Goal: Transaction & Acquisition: Purchase product/service

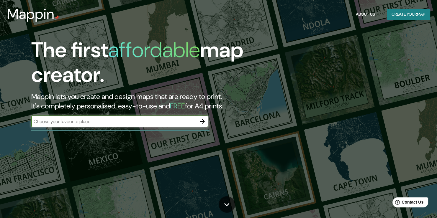
click at [59, 127] on div "​" at bounding box center [119, 122] width 177 height 12
type input "talara pariñas"
click at [205, 121] on icon "button" at bounding box center [202, 121] width 7 height 7
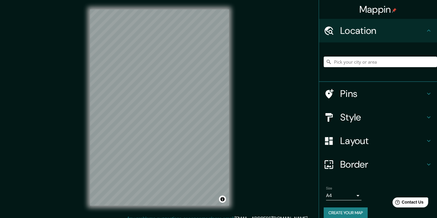
click at [367, 56] on div at bounding box center [380, 62] width 113 height 30
click at [369, 61] on input "Pick your city or area" at bounding box center [380, 62] width 113 height 11
click at [384, 64] on input "talara pariñas" at bounding box center [380, 62] width 113 height 11
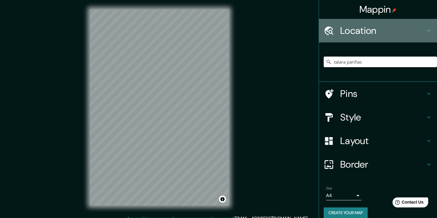
click at [394, 37] on div "Location" at bounding box center [378, 31] width 118 height 24
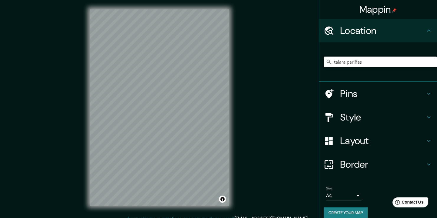
click at [377, 62] on input "talara pariñas" at bounding box center [380, 62] width 113 height 11
click at [326, 64] on icon at bounding box center [329, 62] width 6 height 6
click at [326, 61] on icon at bounding box center [329, 62] width 6 height 6
click at [366, 61] on input "talara pariñas" at bounding box center [380, 62] width 113 height 11
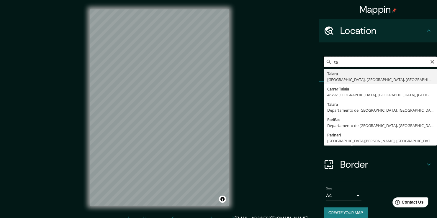
type input "t"
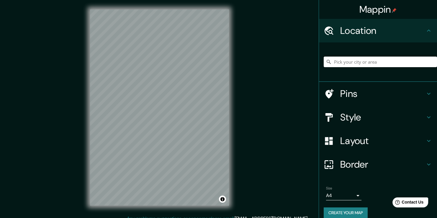
type input "r"
click at [45, 171] on div "Mappin Location [GEOGRAPHIC_DATA], [GEOGRAPHIC_DATA], [GEOGRAPHIC_DATA], [GEOGR…" at bounding box center [218, 112] width 437 height 225
click at [368, 91] on h4 "Pins" at bounding box center [382, 94] width 85 height 12
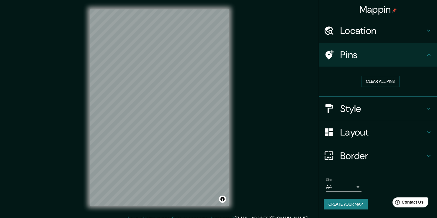
click at [386, 58] on h4 "Pins" at bounding box center [382, 55] width 85 height 12
click at [389, 111] on h4 "Style" at bounding box center [382, 109] width 85 height 12
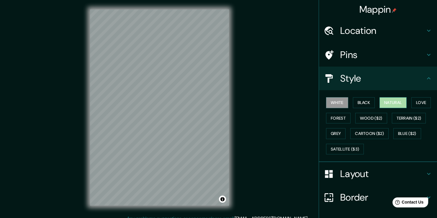
click at [388, 103] on button "Natural" at bounding box center [393, 102] width 27 height 11
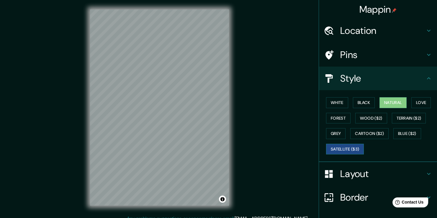
click at [351, 146] on button "Satellite ($3)" at bounding box center [345, 149] width 38 height 11
click at [369, 136] on button "Cartoon ($2)" at bounding box center [369, 133] width 38 height 11
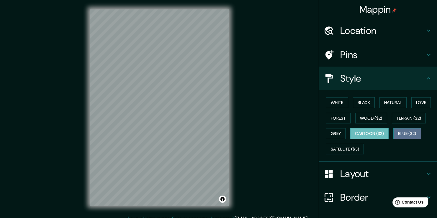
click at [404, 134] on button "Blue ($2)" at bounding box center [407, 133] width 28 height 11
click at [375, 36] on h4 "Location" at bounding box center [382, 31] width 85 height 12
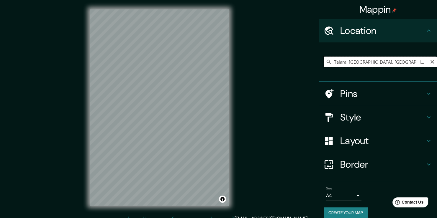
click at [374, 58] on input "Talara, [GEOGRAPHIC_DATA], [GEOGRAPHIC_DATA], [GEOGRAPHIC_DATA]" at bounding box center [380, 62] width 113 height 11
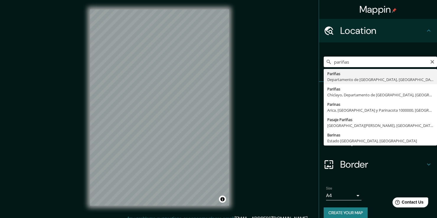
type input "Pariñas, [GEOGRAPHIC_DATA], [GEOGRAPHIC_DATA]"
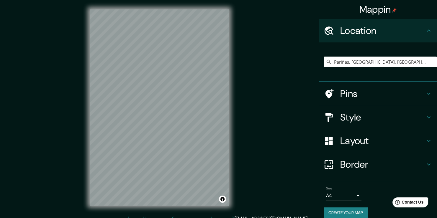
click at [375, 115] on h4 "Style" at bounding box center [382, 118] width 85 height 12
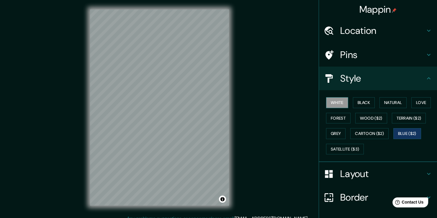
click at [337, 105] on button "White" at bounding box center [337, 102] width 22 height 11
click at [363, 121] on button "Wood ($2)" at bounding box center [371, 118] width 32 height 11
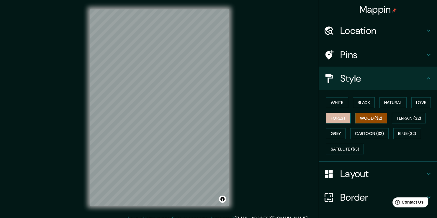
click at [329, 118] on button "Forest" at bounding box center [338, 118] width 24 height 11
click at [338, 133] on button "Grey" at bounding box center [335, 133] width 19 height 11
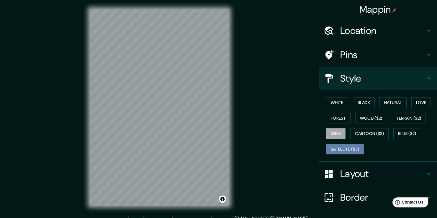
click at [344, 148] on button "Satellite ($3)" at bounding box center [345, 149] width 38 height 11
click at [417, 100] on button "Love" at bounding box center [420, 102] width 19 height 11
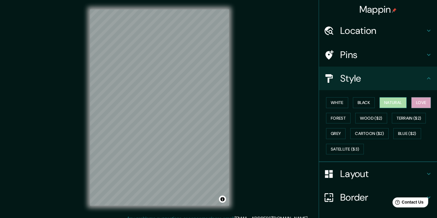
click at [393, 101] on button "Natural" at bounding box center [393, 102] width 27 height 11
click at [367, 102] on button "Black" at bounding box center [364, 102] width 22 height 11
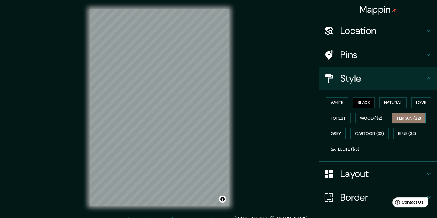
click at [394, 120] on button "Terrain ($2)" at bounding box center [409, 118] width 34 height 11
click at [380, 103] on button "Natural" at bounding box center [393, 102] width 27 height 11
click at [397, 115] on button "Terrain ($2)" at bounding box center [409, 118] width 34 height 11
click at [386, 103] on button "Natural" at bounding box center [393, 102] width 27 height 11
